Goal: Use online tool/utility: Utilize a website feature to perform a specific function

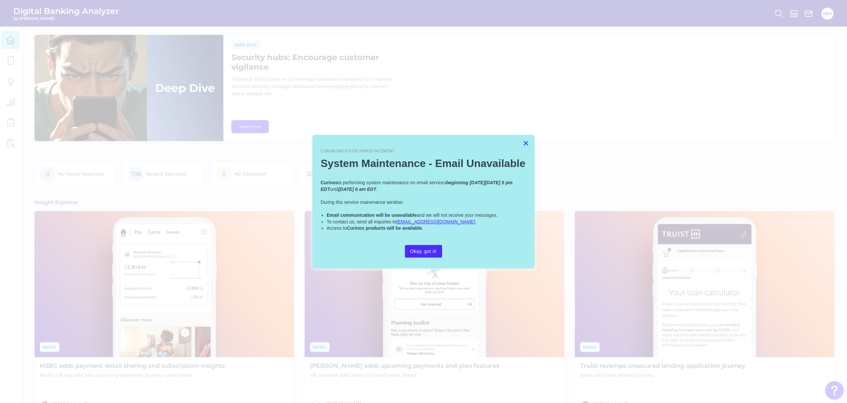
click at [523, 143] on button "×" at bounding box center [525, 143] width 6 height 11
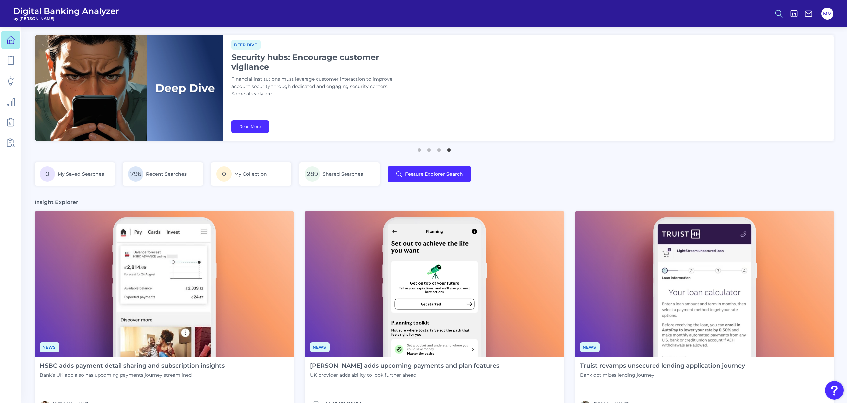
click at [777, 15] on icon at bounding box center [778, 13] width 9 height 9
click at [745, 48] on button "Feature Explorer Search" at bounding box center [746, 48] width 80 height 17
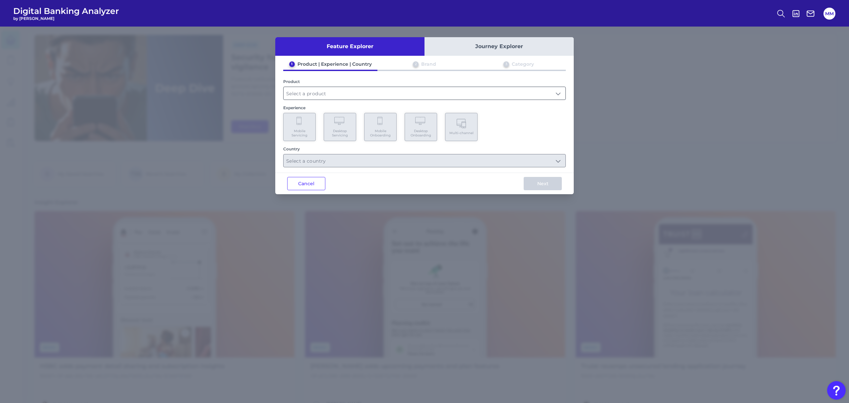
click at [378, 95] on input "text" at bounding box center [425, 93] width 282 height 13
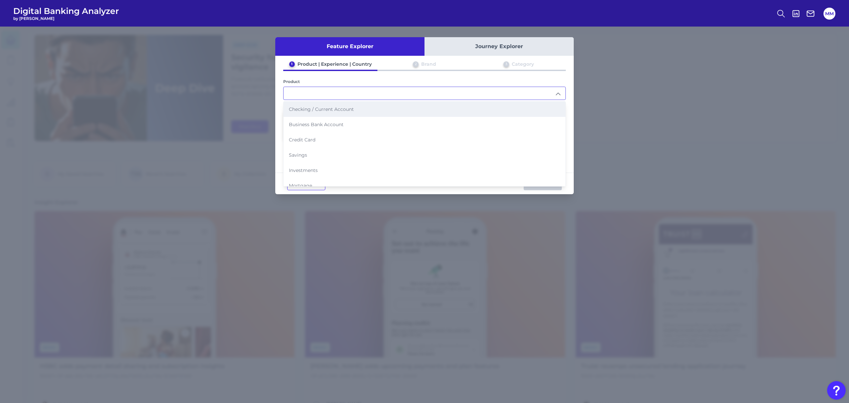
click at [360, 107] on li "Checking / Current Account" at bounding box center [425, 109] width 282 height 15
type input "Checking / Current Account"
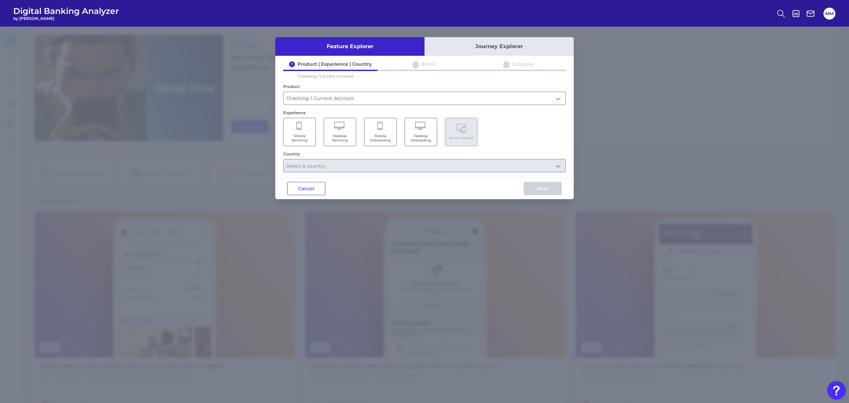
click at [307, 123] on Servicing "Mobile Servicing" at bounding box center [299, 132] width 33 height 28
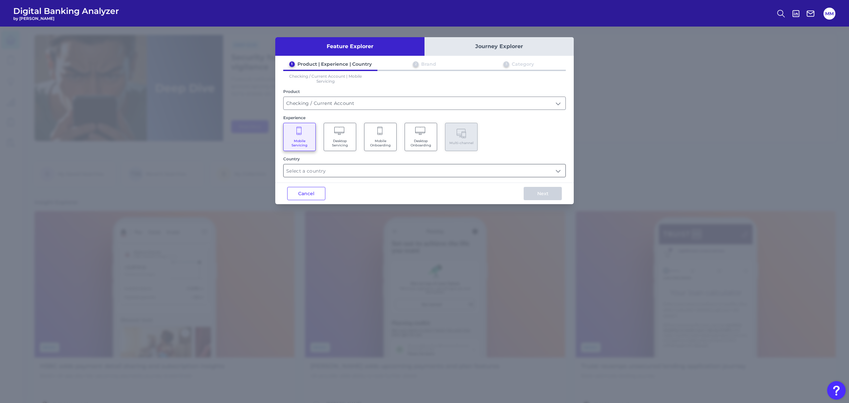
click at [385, 169] on input "text" at bounding box center [425, 170] width 282 height 13
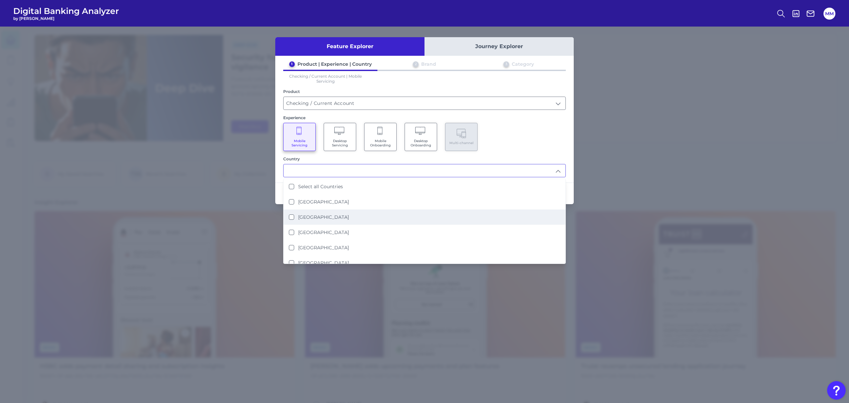
click at [324, 216] on label "[GEOGRAPHIC_DATA]" at bounding box center [323, 217] width 51 height 6
type input "[GEOGRAPHIC_DATA]"
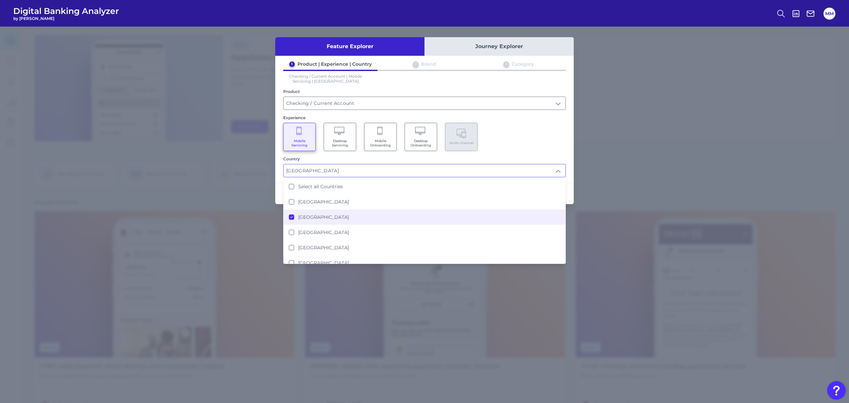
scroll to position [186, 0]
click at [530, 136] on div "Mobile Servicing Desktop Servicing Mobile Onboarding Desktop Onboarding Multi-c…" at bounding box center [424, 137] width 283 height 28
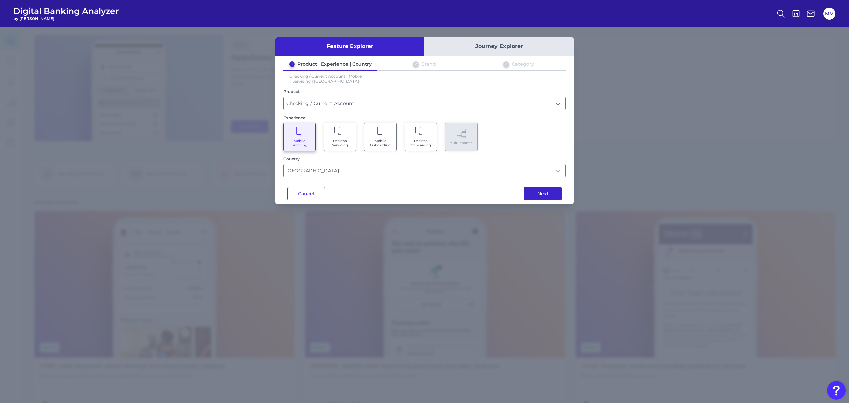
click at [539, 192] on button "Next" at bounding box center [543, 193] width 38 height 13
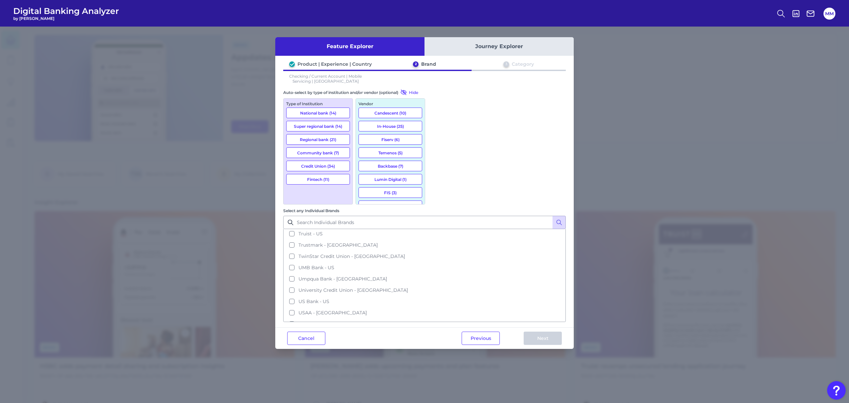
scroll to position [1103, 0]
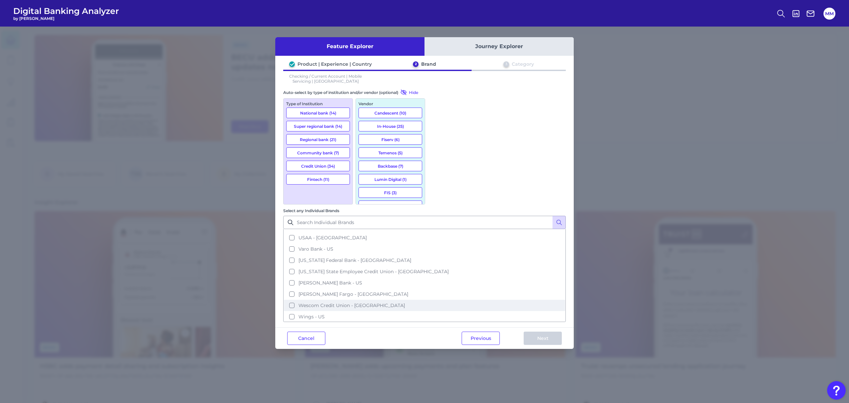
click at [437, 300] on button "Wescom Credit Union - [GEOGRAPHIC_DATA]" at bounding box center [424, 305] width 281 height 11
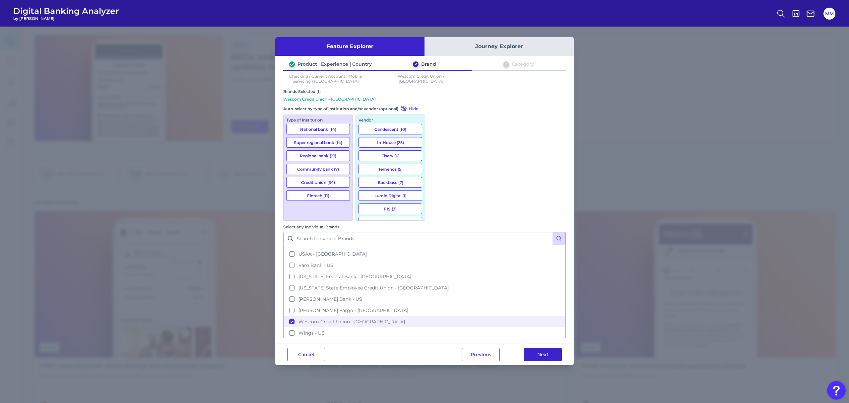
click at [546, 348] on button "Next" at bounding box center [543, 354] width 38 height 13
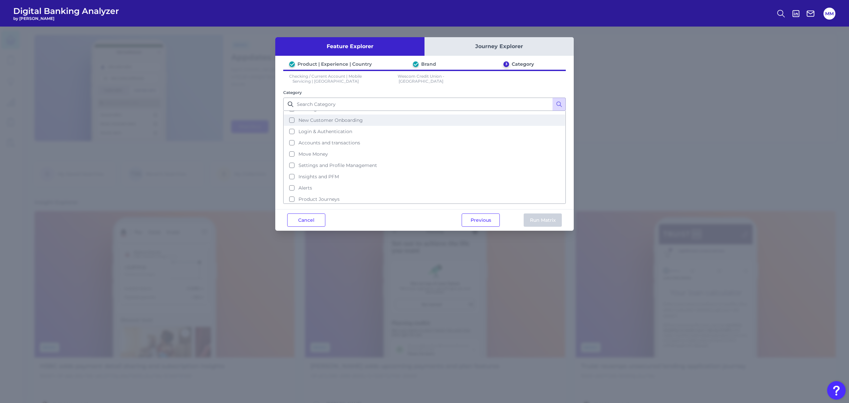
scroll to position [20, 0]
click at [315, 155] on button "Move Money" at bounding box center [424, 152] width 281 height 11
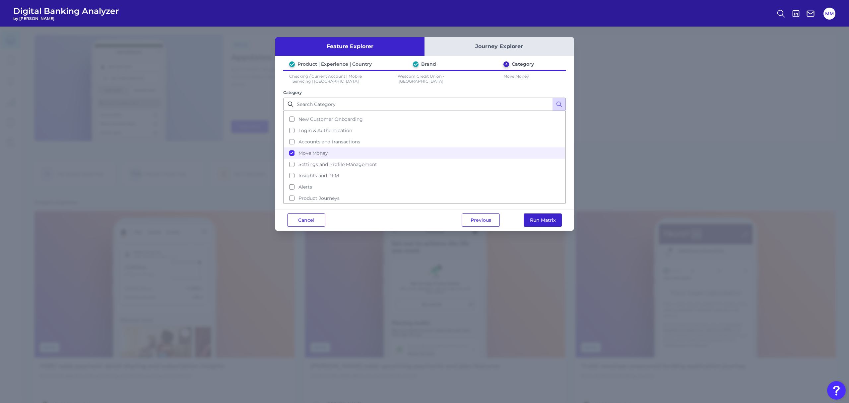
click at [548, 222] on button "Run Matrix" at bounding box center [543, 219] width 38 height 13
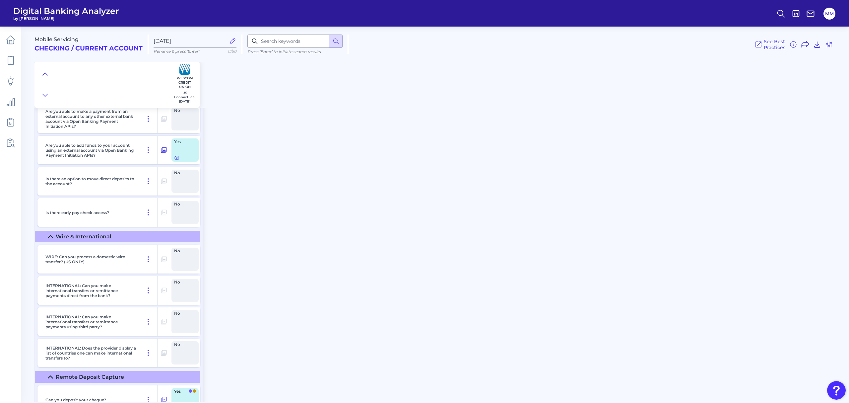
scroll to position [1877, 0]
click at [177, 159] on icon at bounding box center [176, 158] width 1 height 1
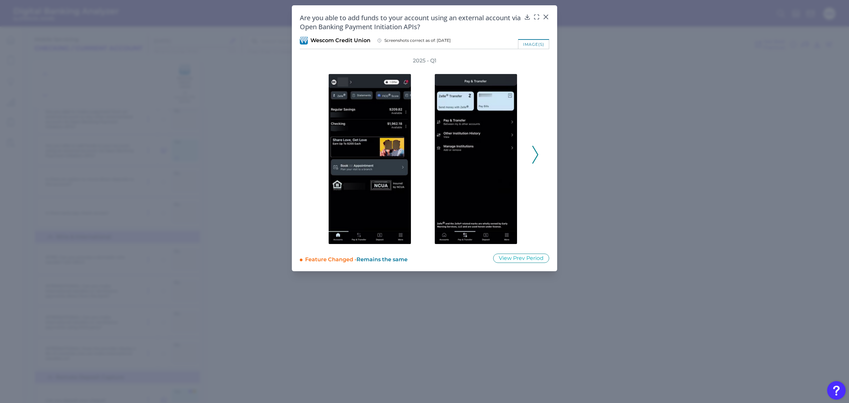
click at [535, 154] on icon at bounding box center [535, 155] width 6 height 18
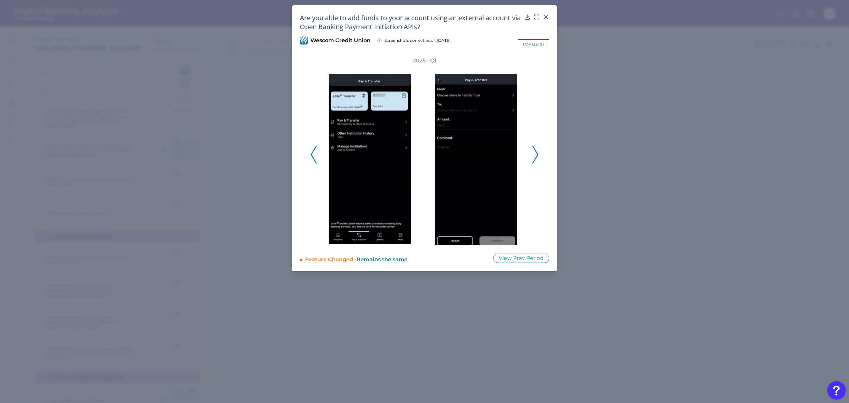
click at [535, 154] on icon at bounding box center [535, 155] width 6 height 18
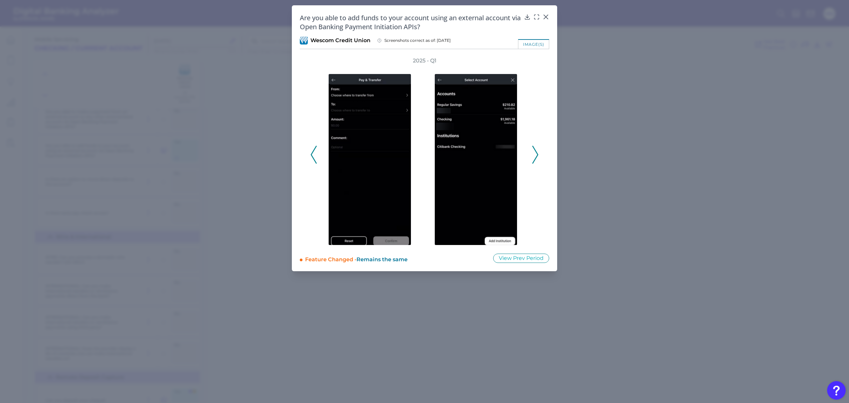
click at [535, 154] on icon at bounding box center [535, 155] width 6 height 18
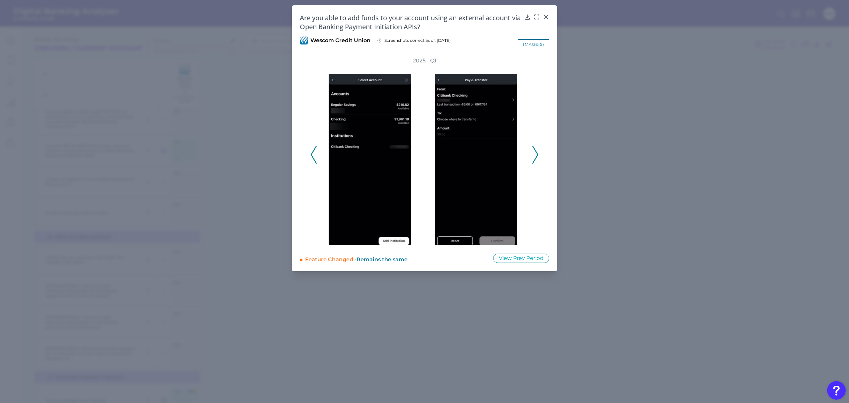
click at [535, 154] on icon at bounding box center [535, 155] width 6 height 18
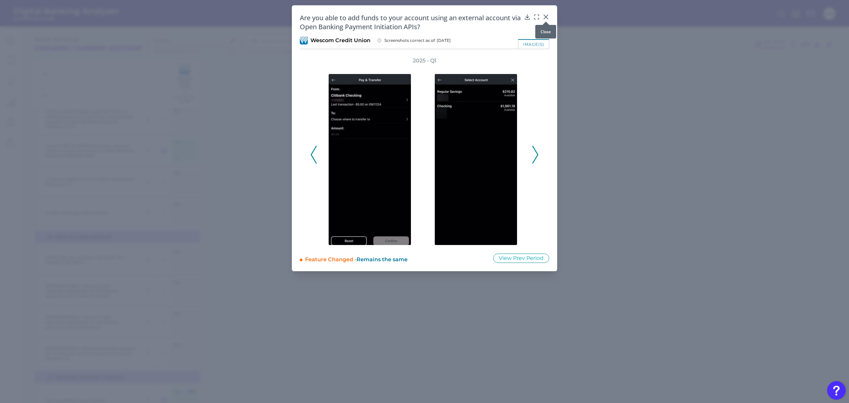
click at [546, 19] on div at bounding box center [546, 21] width 7 height 7
